Goal: Use online tool/utility: Utilize a website feature to perform a specific function

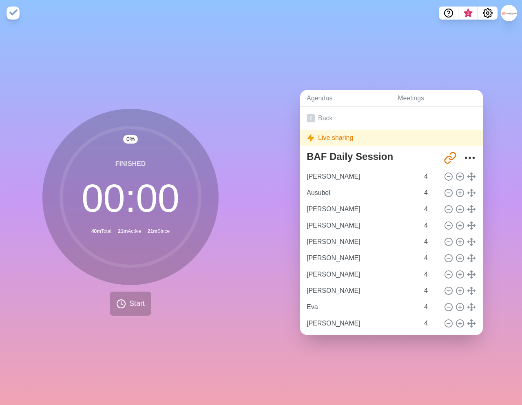
click at [234, 194] on div "0 % Finished 00 : 00 40m Total 21m Active 21m Since Start" at bounding box center [130, 215] width 261 height 379
type input "[PERSON_NAME]"
type input "Ausubel"
type input "[PERSON_NAME]"
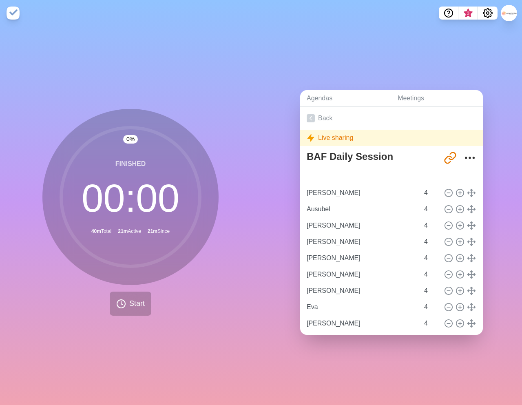
type input "[PERSON_NAME]"
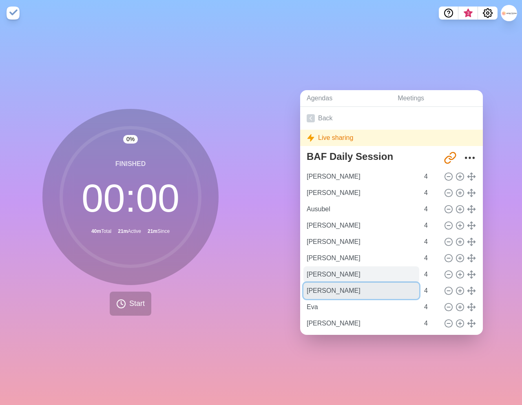
drag, startPoint x: 354, startPoint y: 291, endPoint x: 358, endPoint y: 272, distance: 18.7
click at [358, 272] on div "[PERSON_NAME] 4 [PERSON_NAME] 4 Ausubel 4 [PERSON_NAME] 4 [PERSON_NAME] 4 [PERS…" at bounding box center [392, 250] width 170 height 163
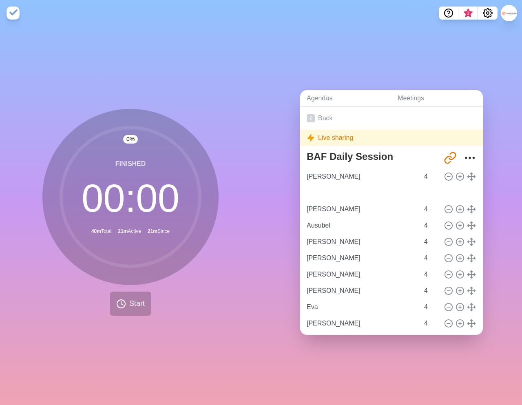
type input "[PERSON_NAME]"
type input "Ausubel"
type input "[PERSON_NAME]"
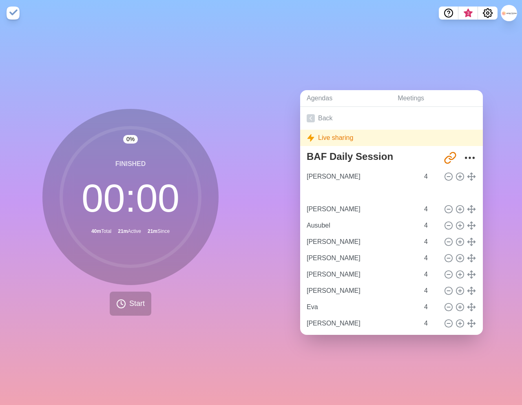
type input "[PERSON_NAME]"
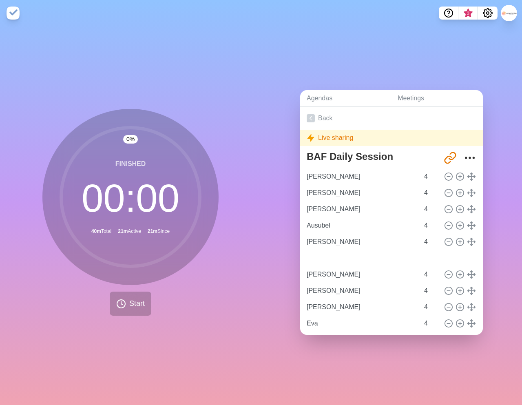
type input "[PERSON_NAME]"
type input "Eva"
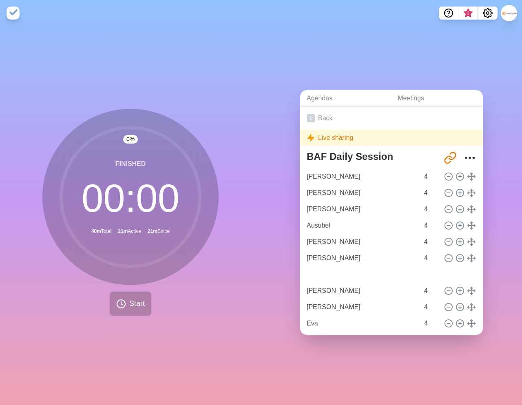
type input "[PERSON_NAME]"
type input "Eva"
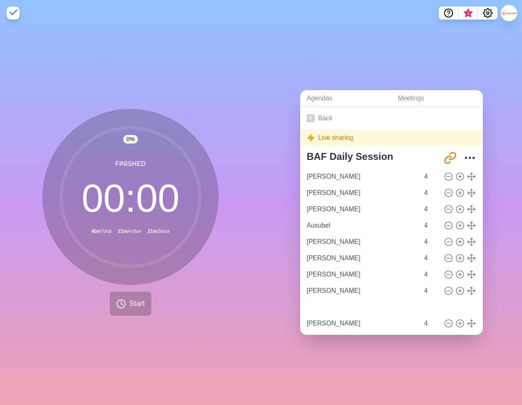
type input "[PERSON_NAME]"
click at [181, 291] on div "0 % Finished 00 : 00 40m Total 21m Active 21m Since Start" at bounding box center [130, 212] width 176 height 207
click at [125, 304] on icon at bounding box center [121, 304] width 10 height 10
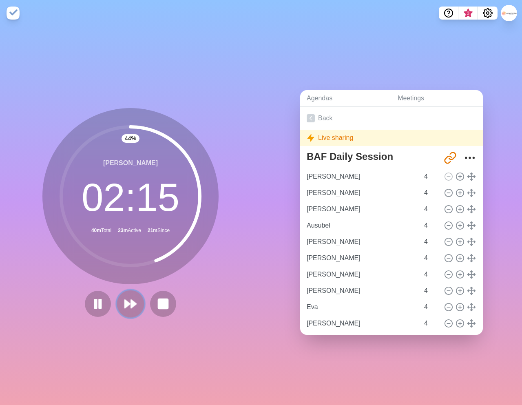
click at [131, 307] on polygon at bounding box center [133, 304] width 5 height 8
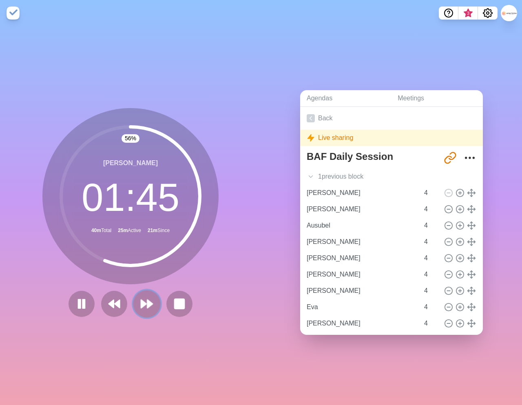
click at [147, 302] on polygon at bounding box center [149, 304] width 5 height 8
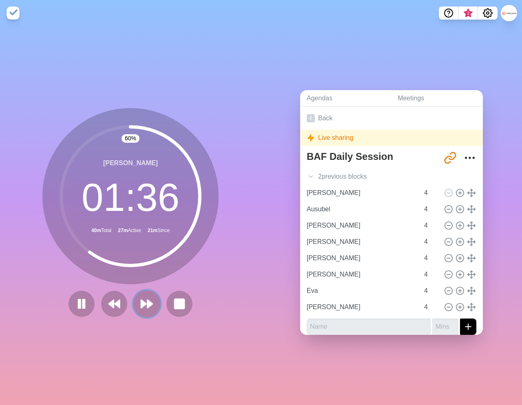
click at [144, 301] on icon at bounding box center [147, 304] width 14 height 14
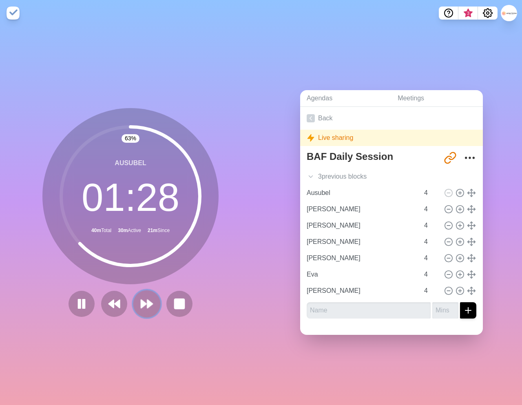
click at [144, 301] on icon at bounding box center [147, 304] width 14 height 14
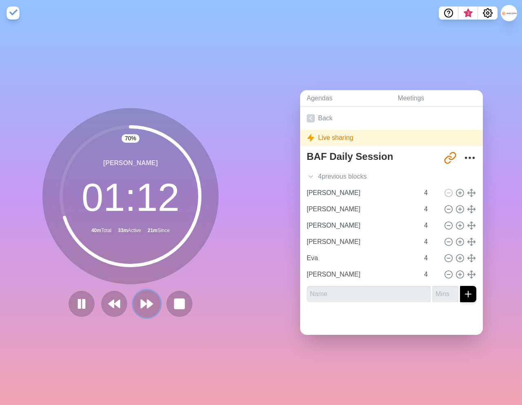
click at [152, 303] on polygon at bounding box center [149, 304] width 5 height 8
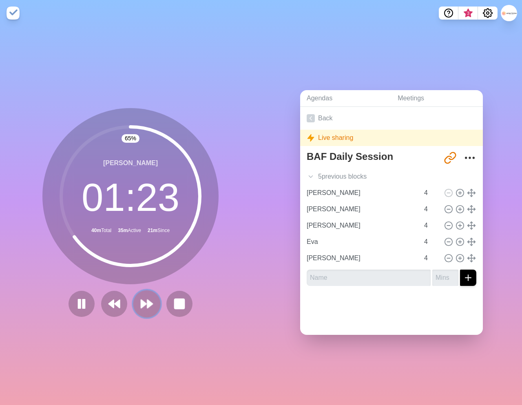
click at [147, 304] on polygon at bounding box center [143, 304] width 5 height 8
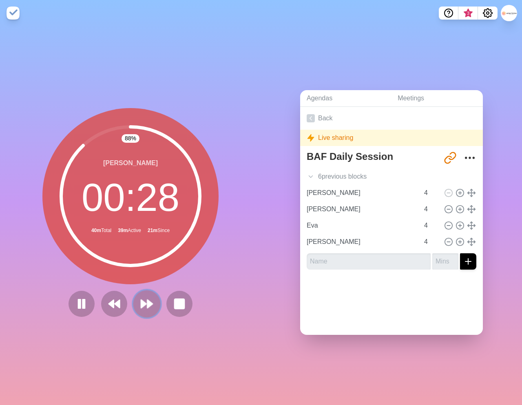
click at [145, 307] on icon at bounding box center [147, 304] width 14 height 14
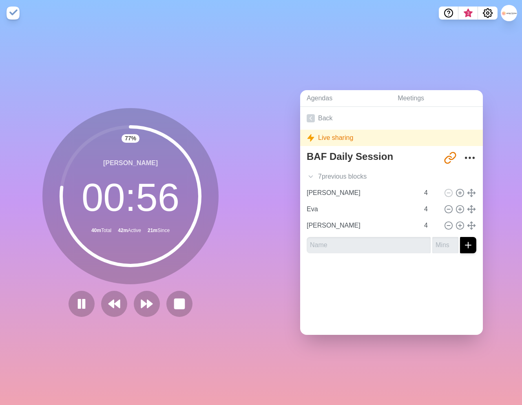
click at [158, 288] on div "77 % [PERSON_NAME] 00 : 56 40m Total 42m Active 21m Since" at bounding box center [130, 212] width 176 height 209
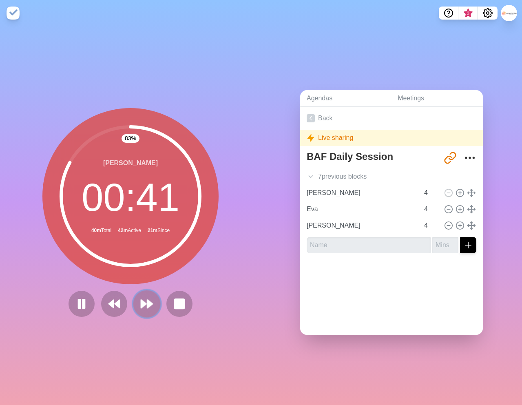
click at [146, 307] on icon at bounding box center [147, 304] width 14 height 14
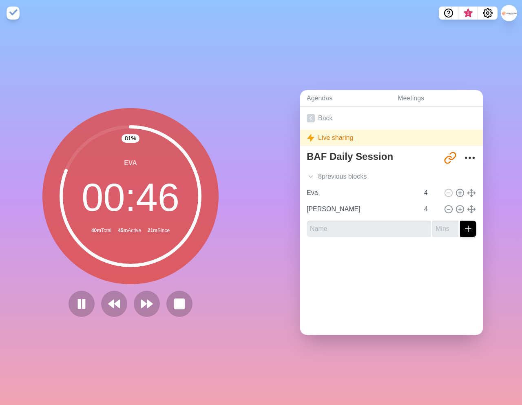
click at [165, 286] on div "81 % Eva 00 : 46 40m Total 45m Active 21m Since" at bounding box center [130, 212] width 176 height 209
click at [144, 305] on polygon at bounding box center [143, 304] width 5 height 8
